Goal: Use online tool/utility: Utilize a website feature to perform a specific function

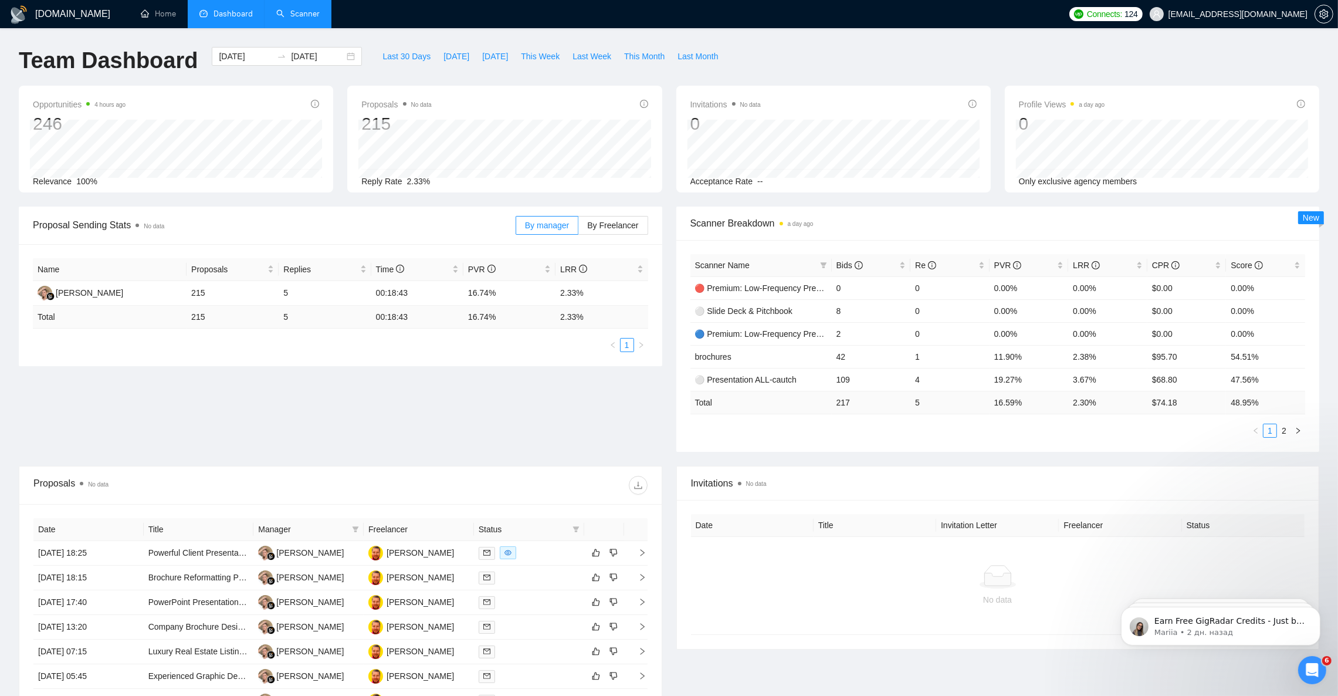
click at [295, 13] on link "Scanner" at bounding box center [297, 14] width 43 height 10
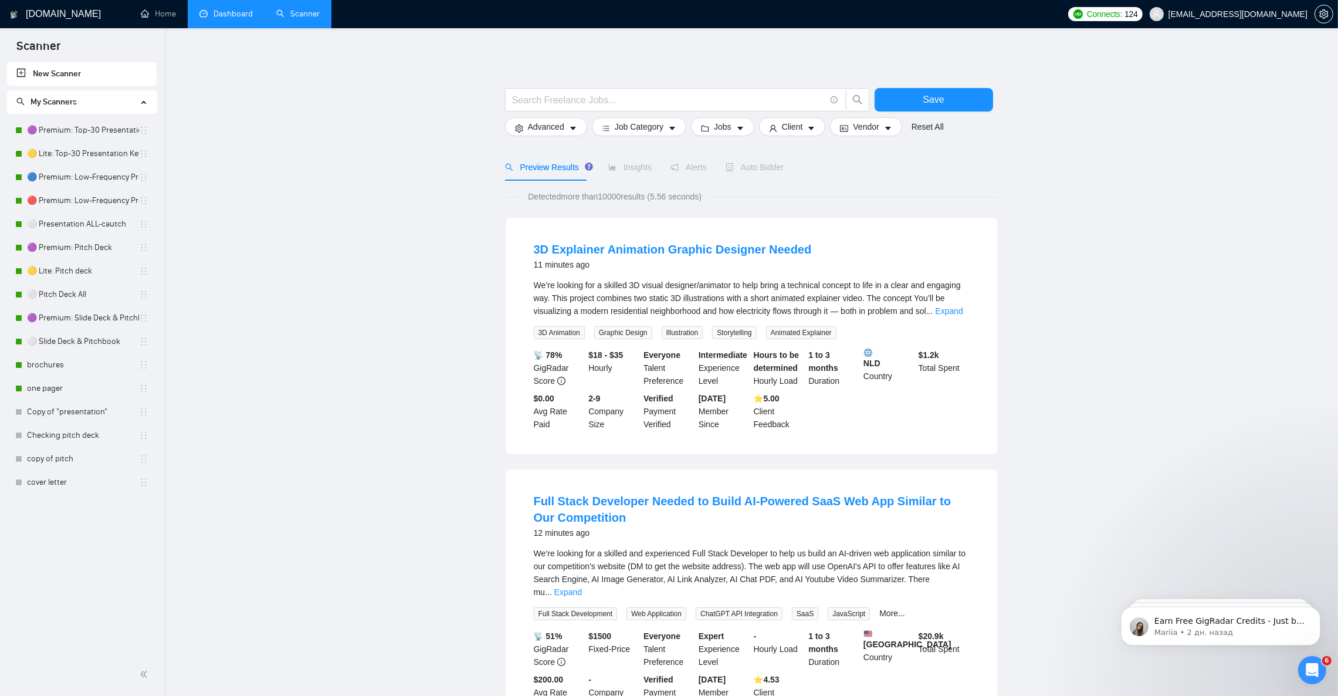
click at [228, 14] on link "Dashboard" at bounding box center [225, 14] width 53 height 10
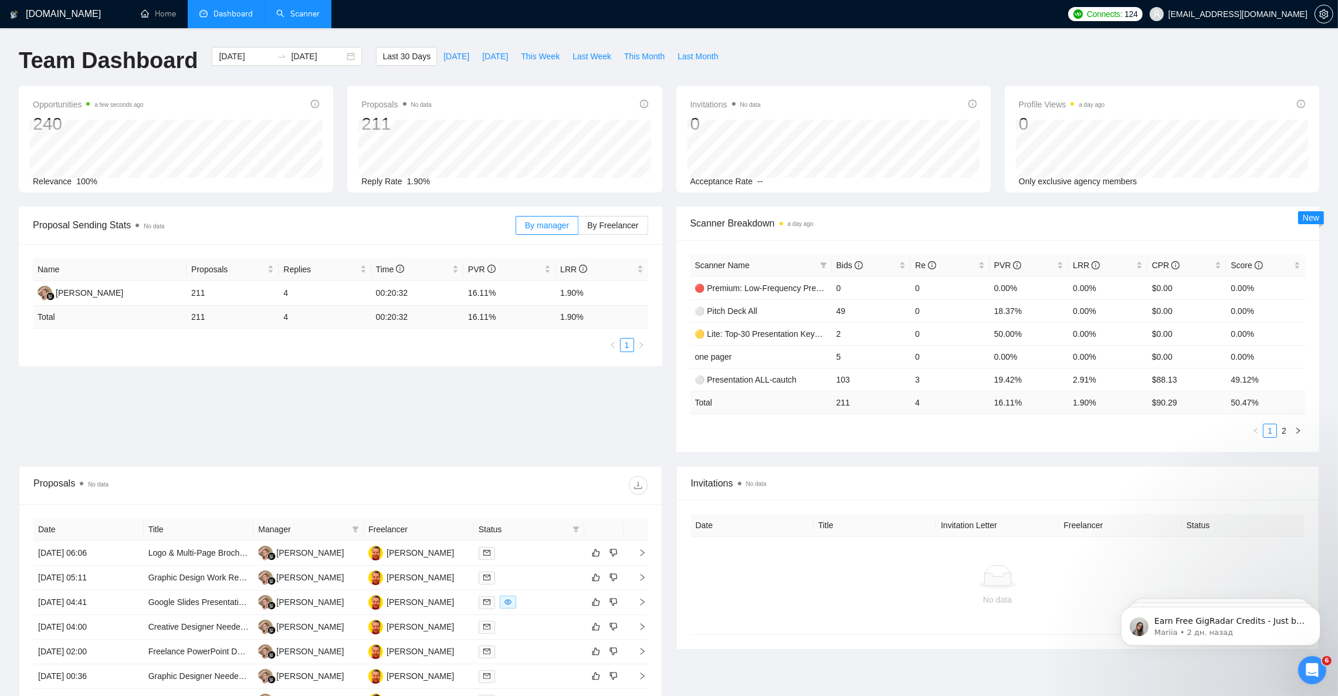
click at [519, 395] on div "Proposal Sending Stats No data By manager By Freelancer Name Proposals Replies …" at bounding box center [669, 336] width 1315 height 259
click at [459, 420] on div "Proposal Sending Stats No data By manager By Freelancer Name Proposals Replies …" at bounding box center [669, 336] width 1315 height 259
